Goal: Register for event/course

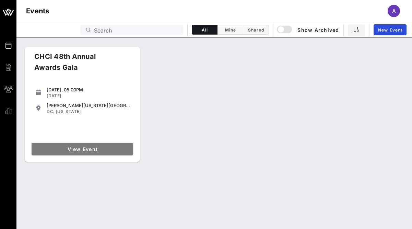
click at [87, 148] on span "View Event" at bounding box center [82, 149] width 96 height 6
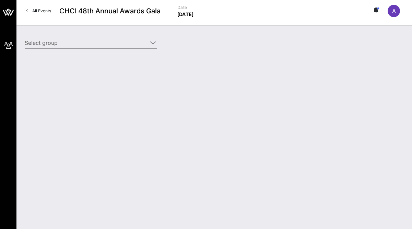
type input "[PERSON_NAME] Federation of America ([PERSON_NAME] Federation of America) [[PER…"
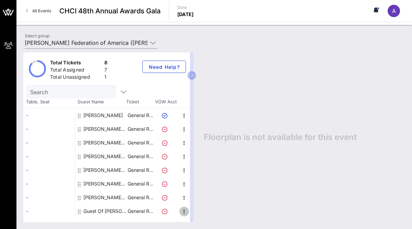
click at [183, 213] on icon "button" at bounding box center [184, 212] width 8 height 8
click at [195, 205] on div "Edit" at bounding box center [201, 204] width 14 height 5
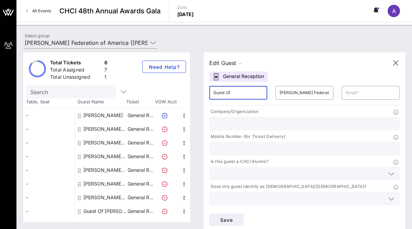
drag, startPoint x: 232, startPoint y: 92, endPoint x: 211, endPoint y: 92, distance: 21.3
click at [211, 92] on div "​ Guest Of" at bounding box center [238, 93] width 58 height 14
type input "M"
type input "D"
type input "[PERSON_NAME]"
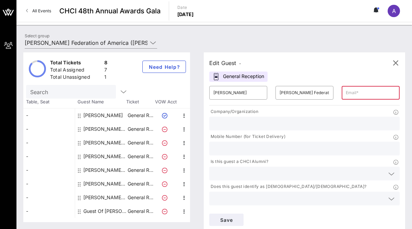
paste input "[PERSON_NAME][EMAIL_ADDRESS][PERSON_NAME][DOMAIN_NAME]"
type input "[PERSON_NAME][EMAIL_ADDRESS][PERSON_NAME][DOMAIN_NAME]"
click at [251, 124] on input "text" at bounding box center [304, 123] width 182 height 9
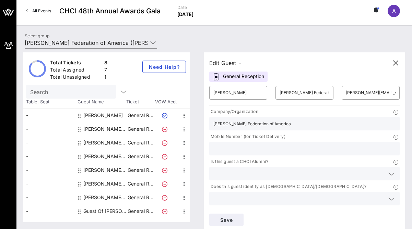
type input "[PERSON_NAME] Federation of America"
click at [230, 147] on input "text" at bounding box center [304, 148] width 182 height 9
paste input "[PHONE_NUMBER]"
click at [222, 149] on input "[PHONE_NUMBER]" at bounding box center [304, 148] width 182 height 9
type input "2027638968"
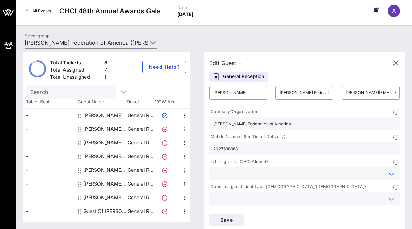
click at [273, 175] on input "text" at bounding box center [298, 173] width 171 height 9
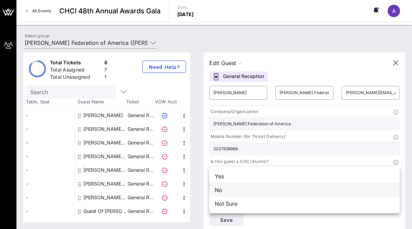
click at [329, 188] on div "No" at bounding box center [304, 190] width 190 height 14
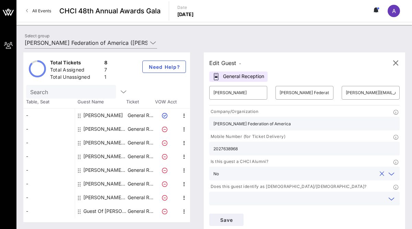
click at [316, 199] on input "text" at bounding box center [298, 198] width 171 height 9
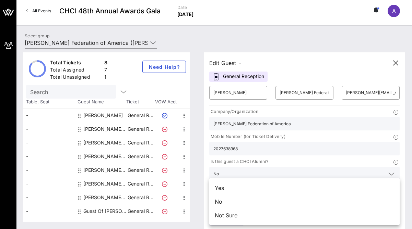
click at [316, 199] on div "No" at bounding box center [304, 202] width 190 height 14
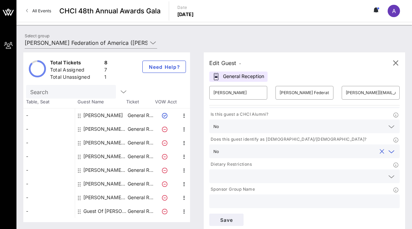
scroll to position [2, 0]
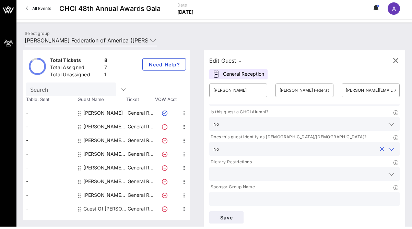
click at [312, 199] on input "text" at bounding box center [304, 199] width 182 height 9
type input "[PERSON_NAME] Federation of America"
click at [230, 219] on span "Save" at bounding box center [226, 218] width 23 height 6
